Goal: Find specific page/section: Find specific page/section

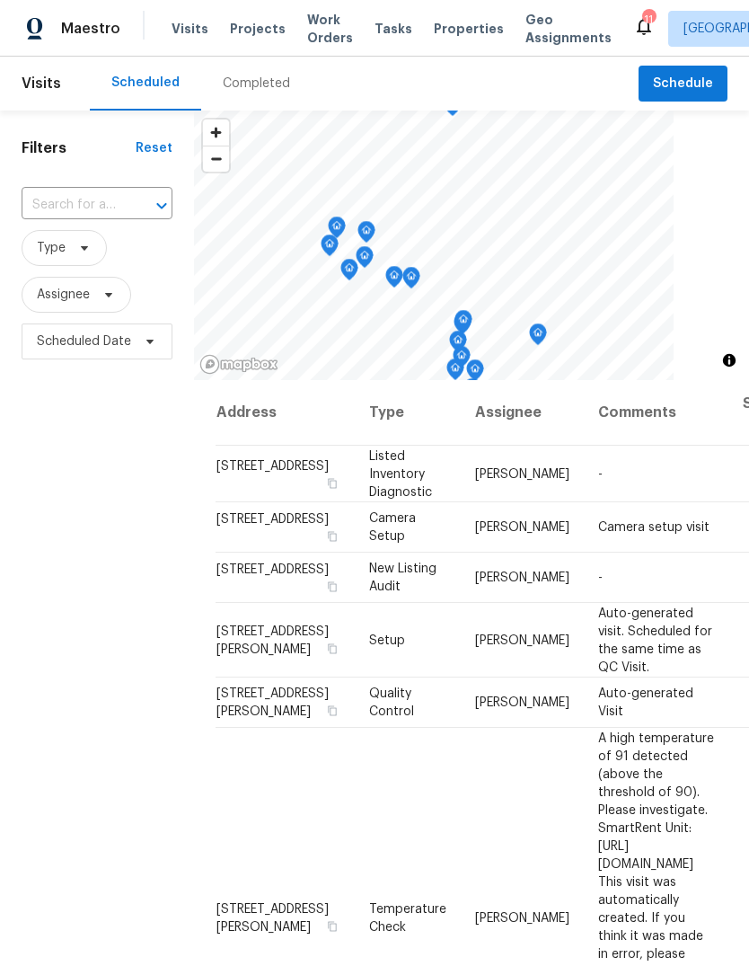
click at [270, 87] on div "Completed" at bounding box center [256, 84] width 67 height 18
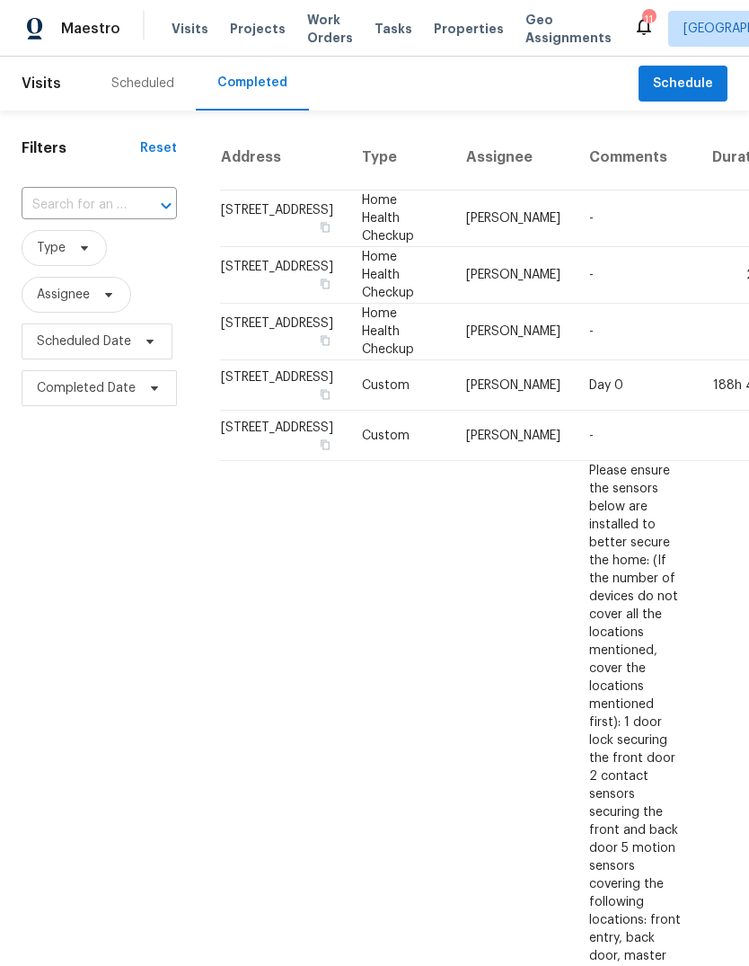
click at [141, 79] on div "Scheduled" at bounding box center [142, 84] width 63 height 18
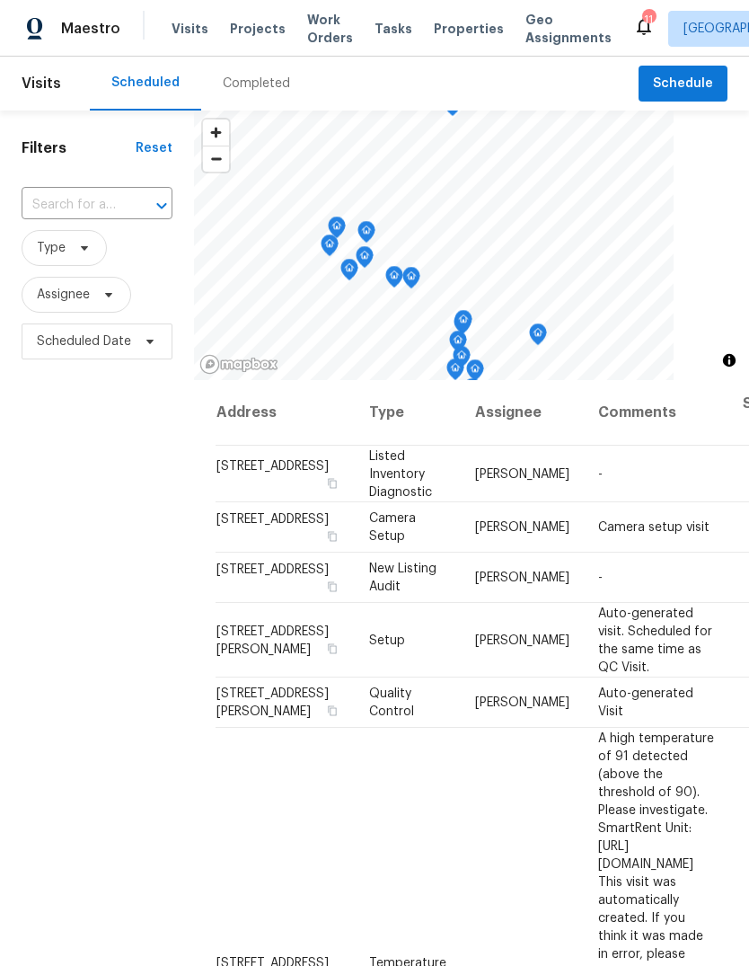
click at [455, 27] on span "Properties" at bounding box center [469, 29] width 70 height 18
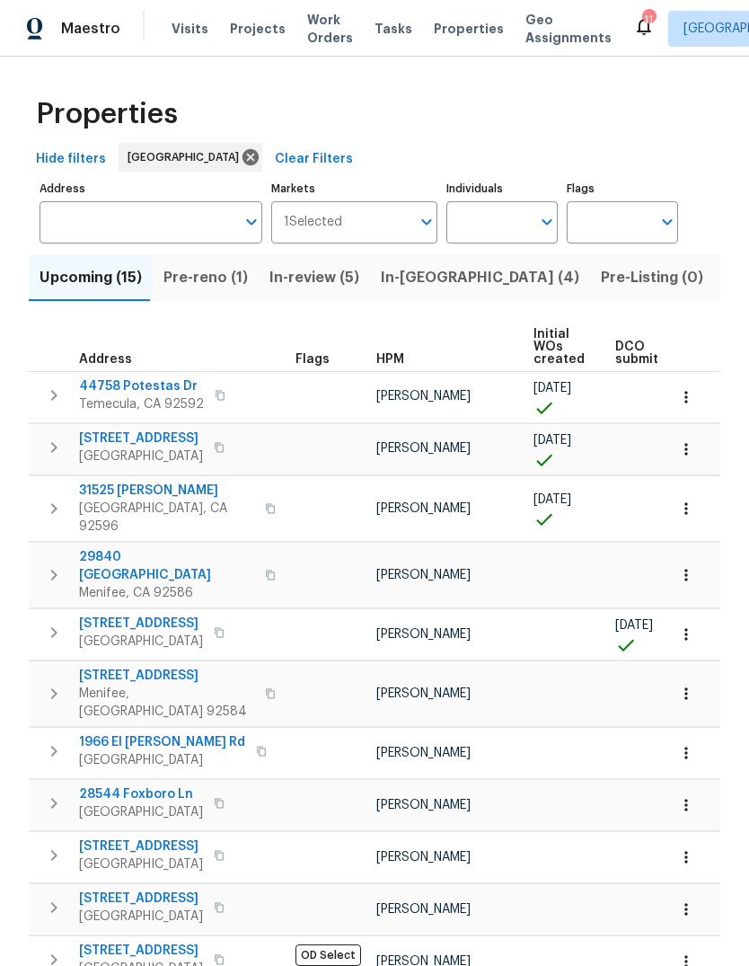
click at [490, 222] on input "Individuals" at bounding box center [488, 222] width 84 height 42
type input "[PERSON_NAME]"
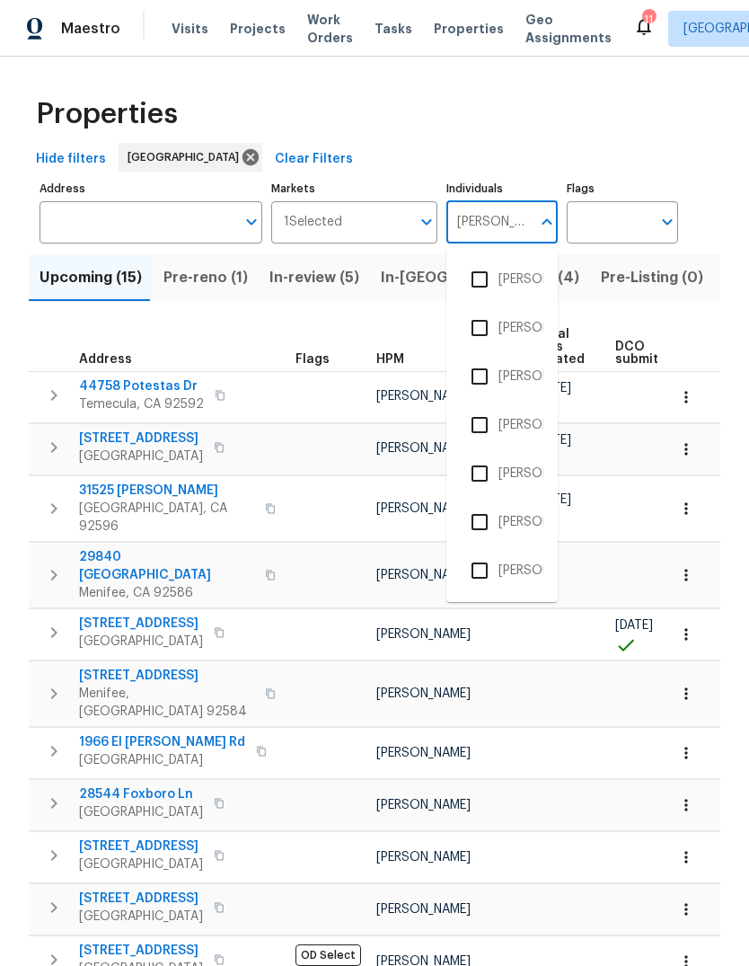
click at [520, 374] on li "[PERSON_NAME]" at bounding box center [502, 377] width 83 height 38
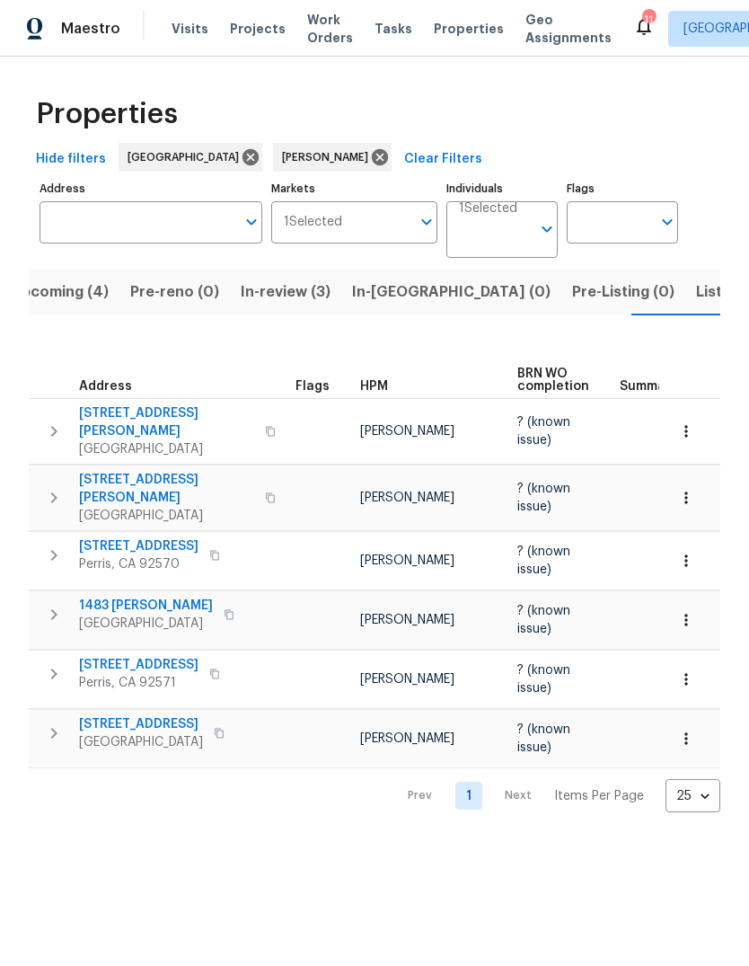
click at [696, 298] on span "Listed (3)" at bounding box center [729, 291] width 67 height 25
